Goal: Transaction & Acquisition: Purchase product/service

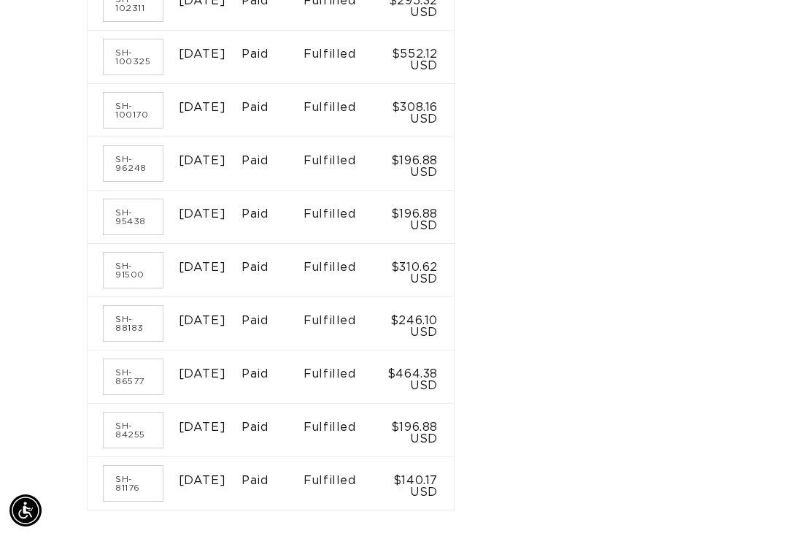
scroll to position [0, 1369]
click at [454, 136] on td "$308.16 USD" at bounding box center [420, 110] width 68 height 53
click at [136, 128] on link "SH-100170" at bounding box center [133, 110] width 59 height 35
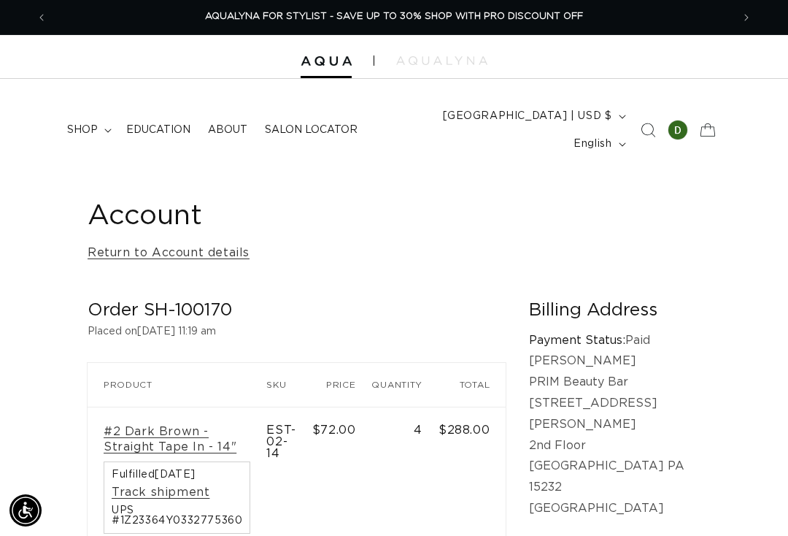
click at [45, 21] on span "Previous announcement" at bounding box center [41, 17] width 15 height 15
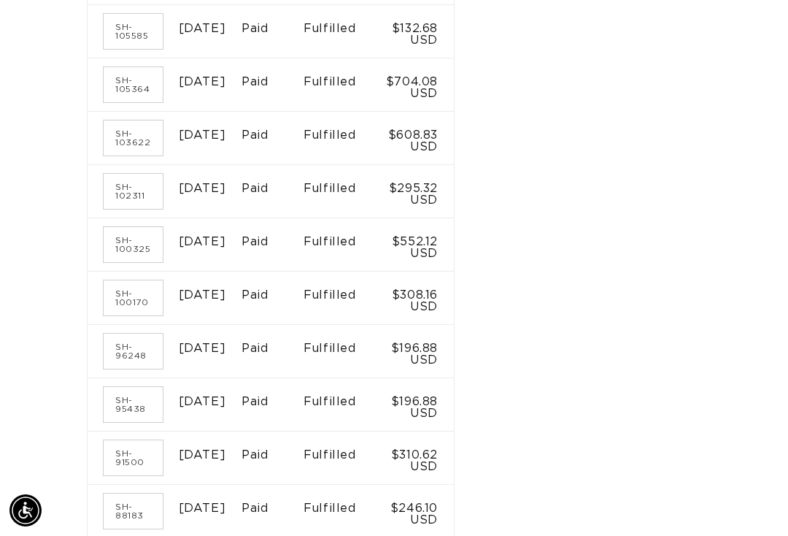
scroll to position [753, 0]
click at [107, 263] on link "SH-100325" at bounding box center [133, 245] width 59 height 35
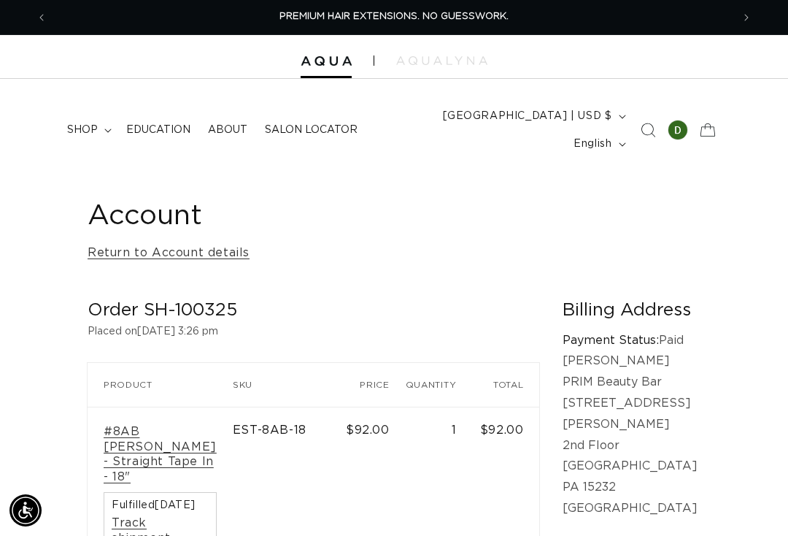
click at [88, 123] on span "shop" at bounding box center [82, 129] width 31 height 13
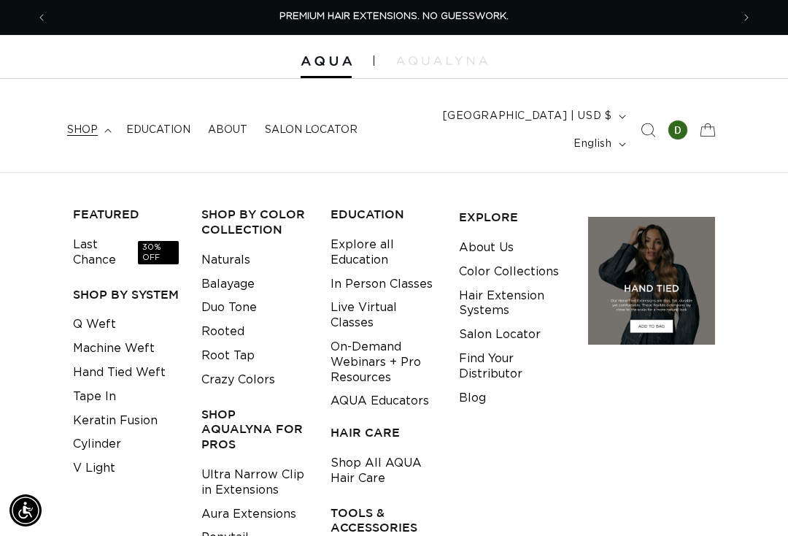
click at [111, 385] on link "Tape In" at bounding box center [94, 397] width 43 height 24
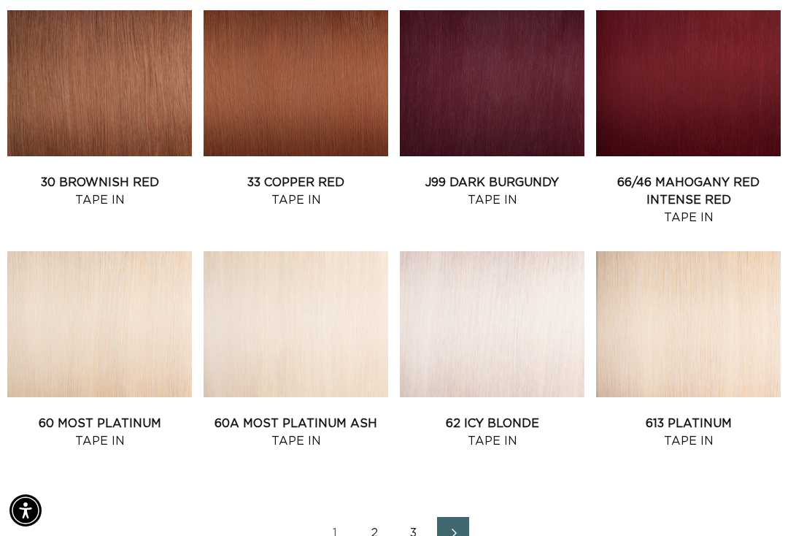
scroll to position [1337, 0]
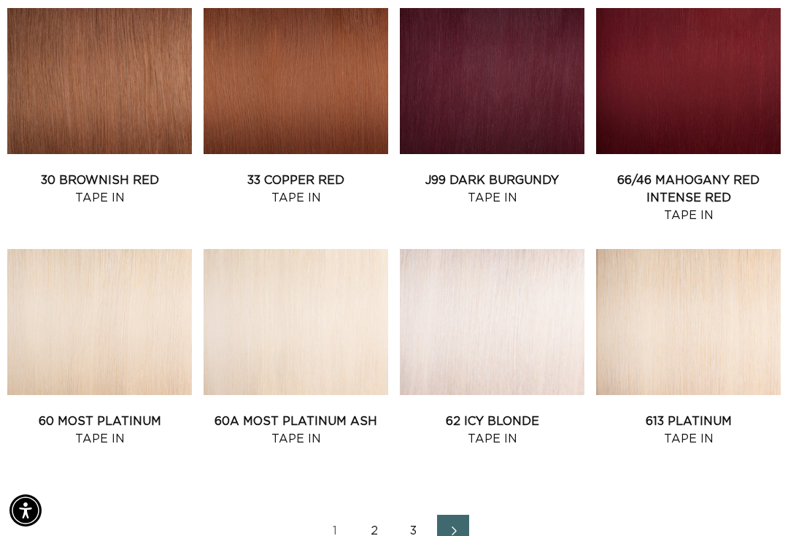
click at [376, 514] on link "2" at bounding box center [374, 530] width 32 height 32
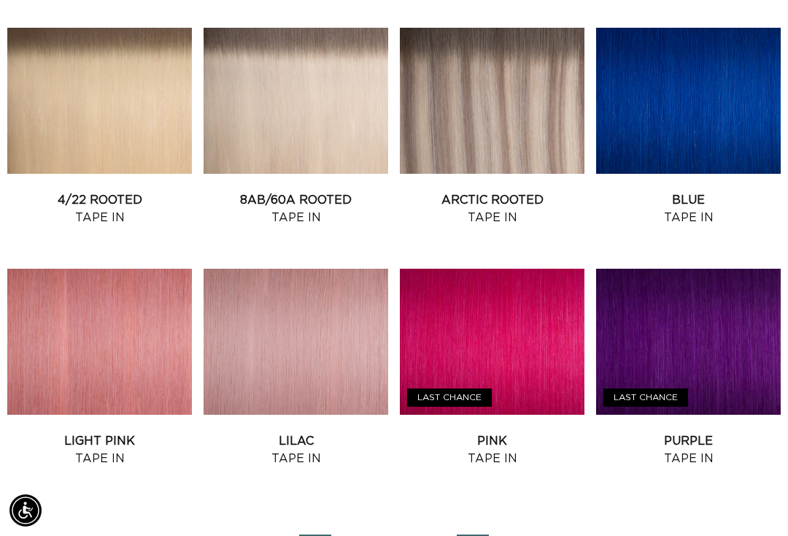
scroll to position [0, 684]
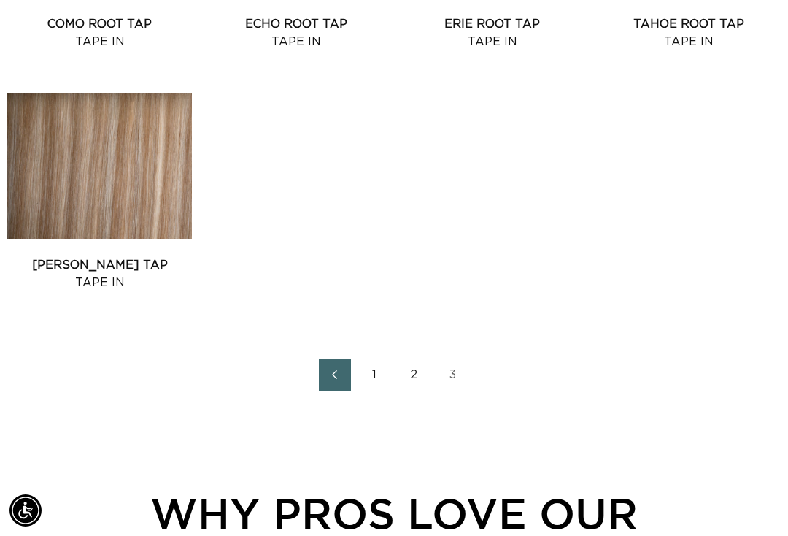
scroll to position [0, 1369]
click at [417, 358] on link "2" at bounding box center [414, 374] width 32 height 32
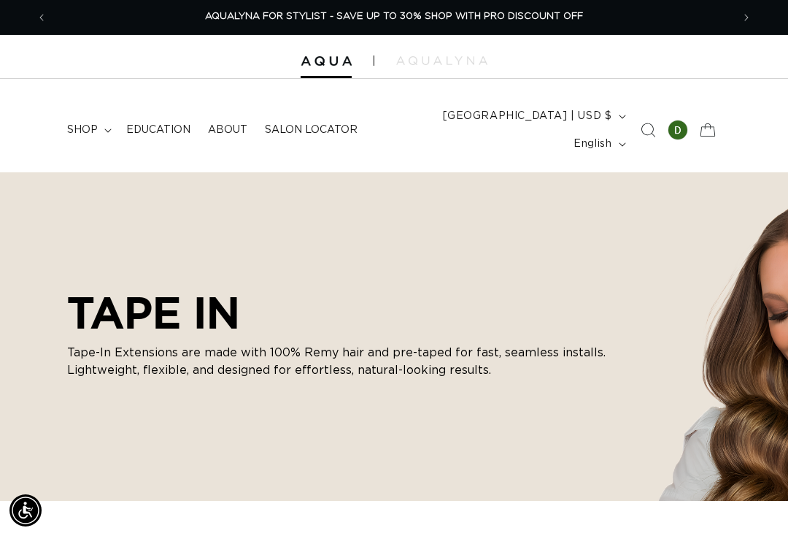
scroll to position [0, 684]
click at [83, 123] on span "shop" at bounding box center [82, 129] width 31 height 13
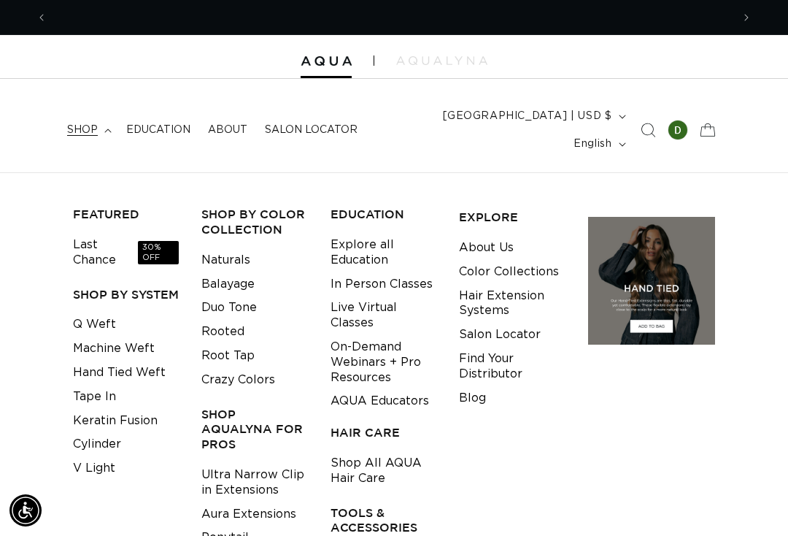
scroll to position [0, 1369]
click at [156, 360] on link "Hand Tied Weft" at bounding box center [119, 372] width 93 height 24
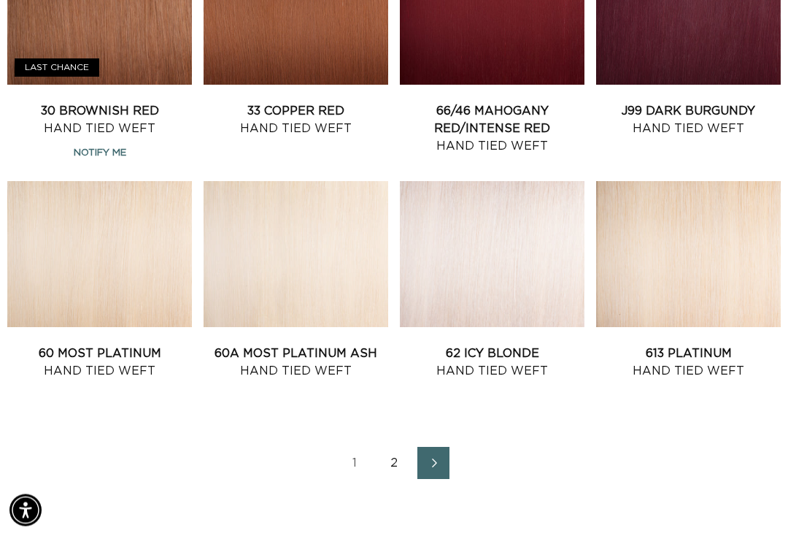
scroll to position [1407, 0]
click at [398, 447] on link "2" at bounding box center [394, 463] width 32 height 32
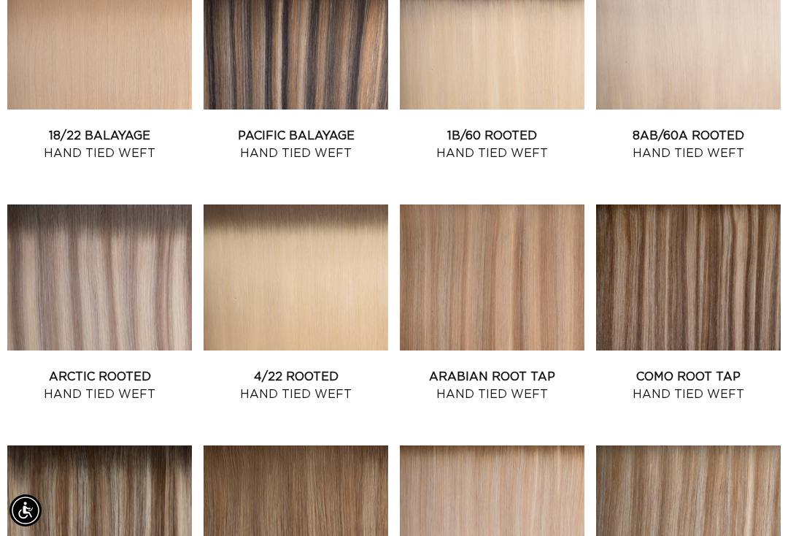
click at [103, 368] on link "Arctic Rooted Hand Tied Weft" at bounding box center [99, 385] width 185 height 35
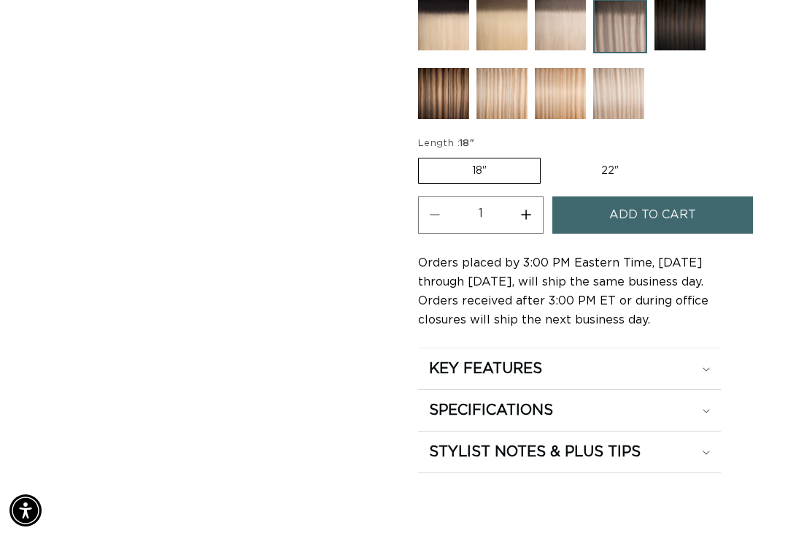
scroll to position [0, 684]
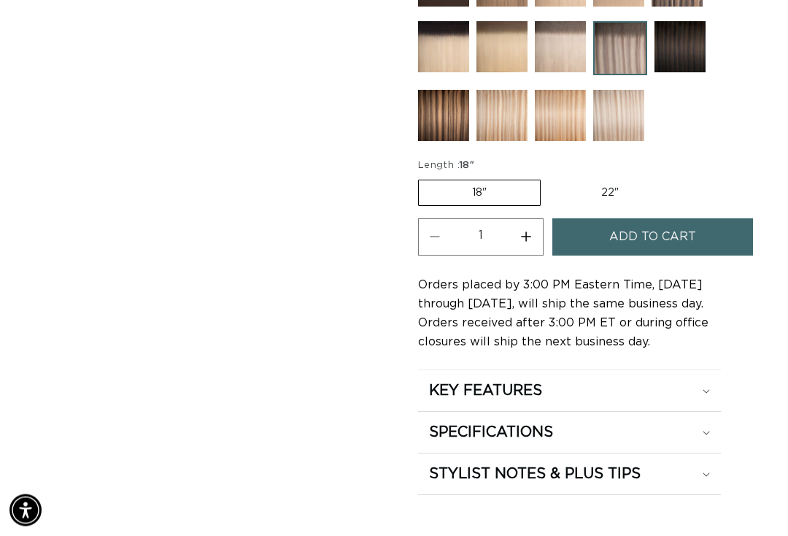
click at [598, 181] on label "22" Variant sold out or unavailable" at bounding box center [610, 193] width 124 height 25
click at [549, 177] on input "22" Variant sold out or unavailable" at bounding box center [548, 177] width 1 height 1
radio input "true"
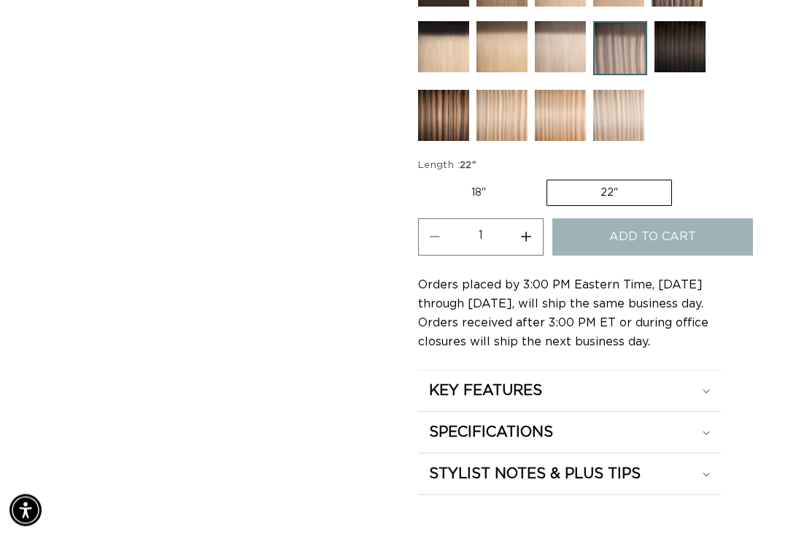
scroll to position [889, 0]
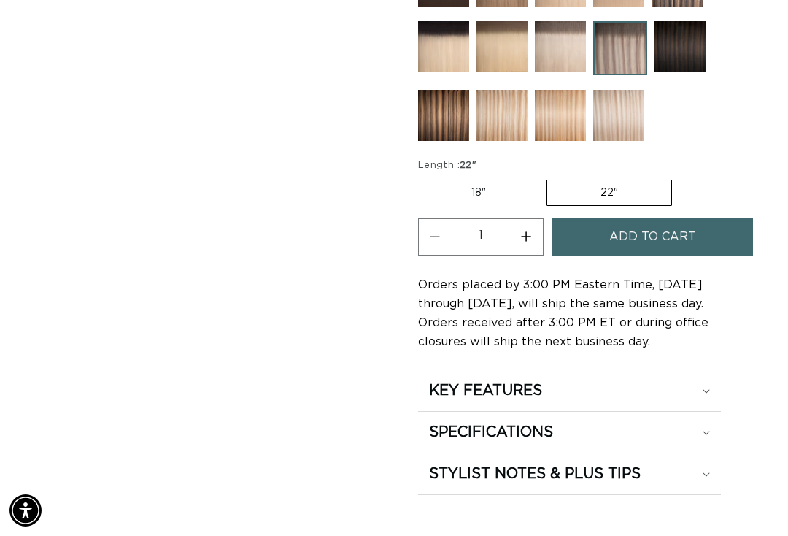
scroll to position [0, 1369]
click at [708, 228] on button "Add to cart" at bounding box center [652, 236] width 201 height 37
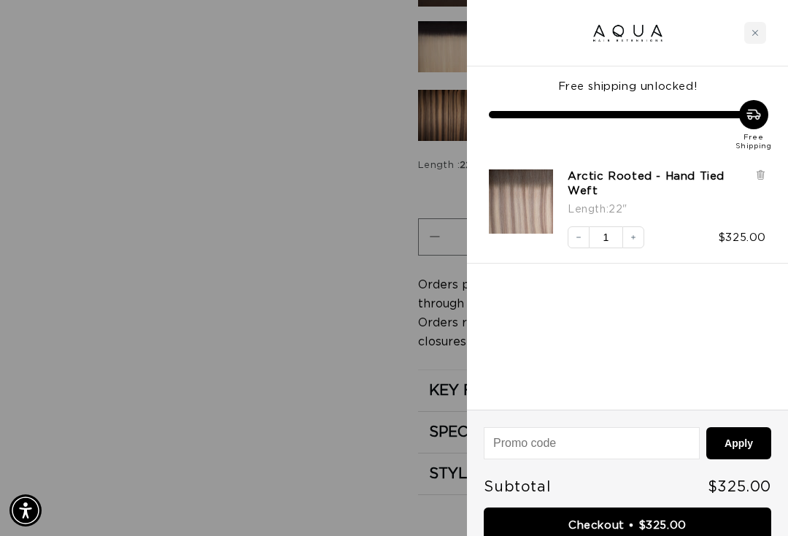
scroll to position [0, 0]
click at [747, 27] on div "Close cart" at bounding box center [755, 33] width 22 height 22
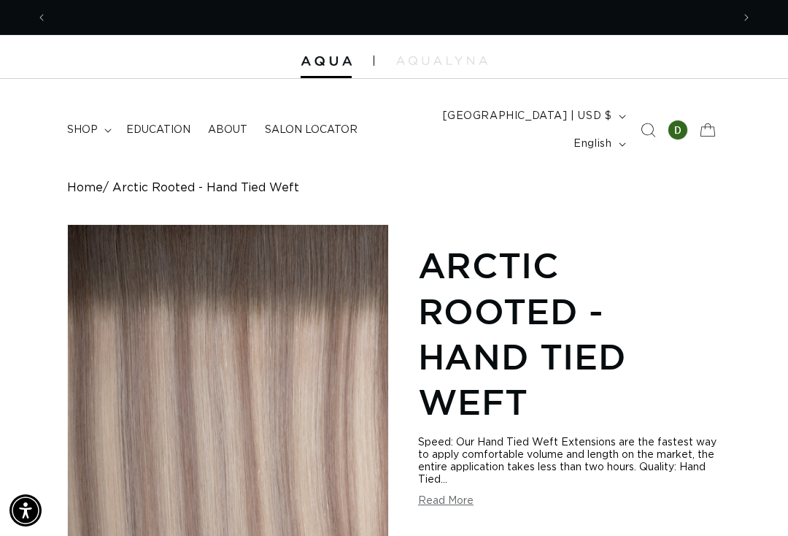
scroll to position [0, 1369]
click at [88, 123] on span "shop" at bounding box center [82, 129] width 31 height 13
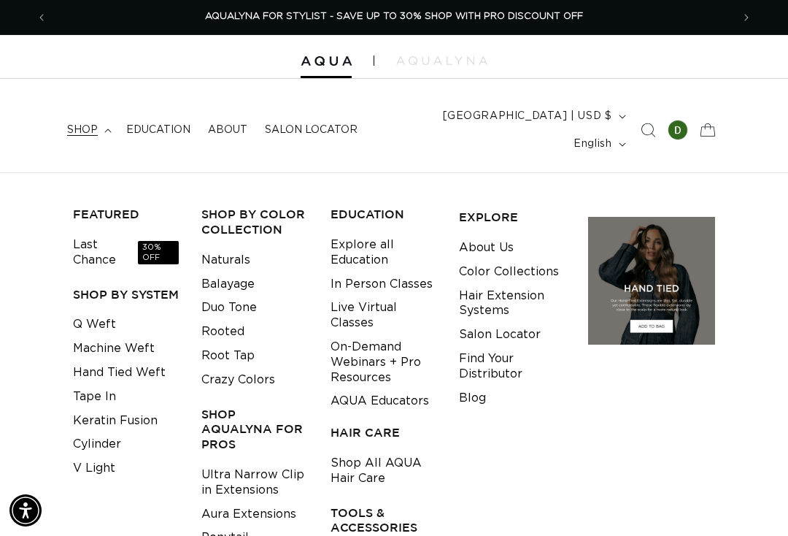
click at [114, 385] on link "Tape In" at bounding box center [94, 397] width 43 height 24
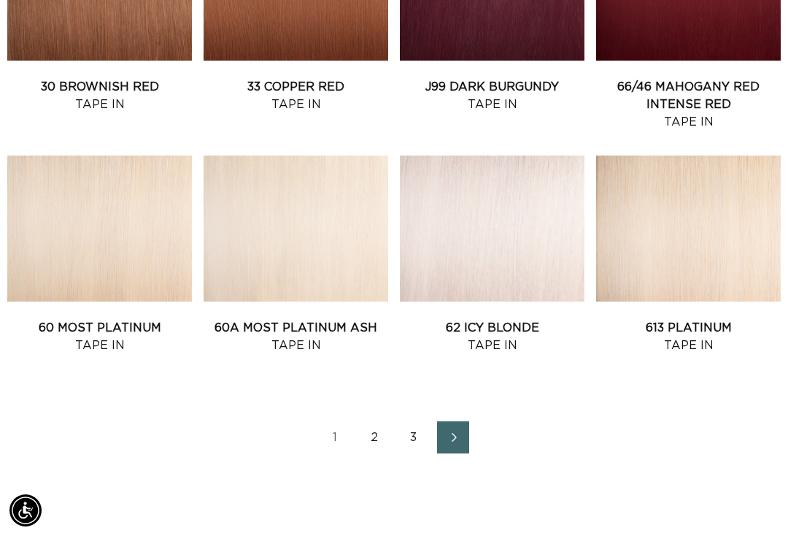
scroll to position [0, 1369]
click at [379, 421] on link "2" at bounding box center [374, 437] width 32 height 32
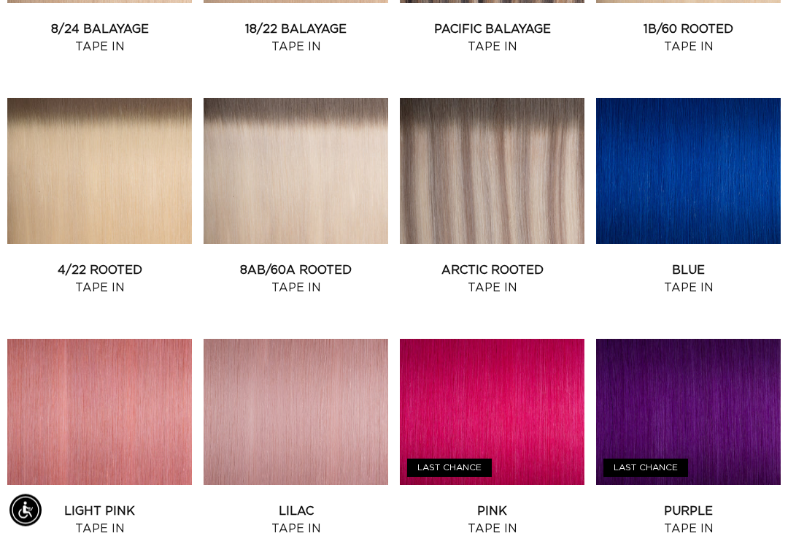
scroll to position [1248, 0]
click at [496, 261] on link "Arctic Rooted Tape In" at bounding box center [492, 278] width 185 height 35
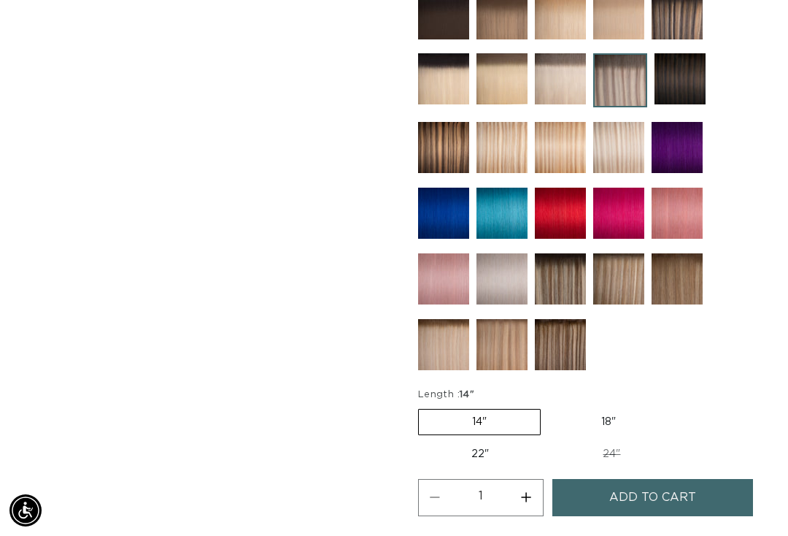
scroll to position [0, 684]
click at [609, 441] on label "24" Variant sold out or unavailable" at bounding box center [611, 453] width 124 height 25
click at [550, 439] on input "24" Variant sold out or unavailable" at bounding box center [549, 439] width 1 height 1
radio input "true"
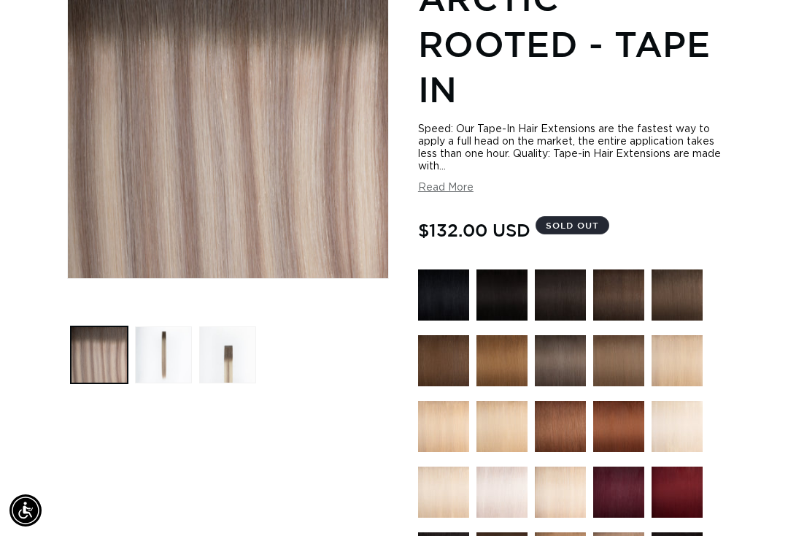
scroll to position [0, 620]
